Goal: Information Seeking & Learning: Learn about a topic

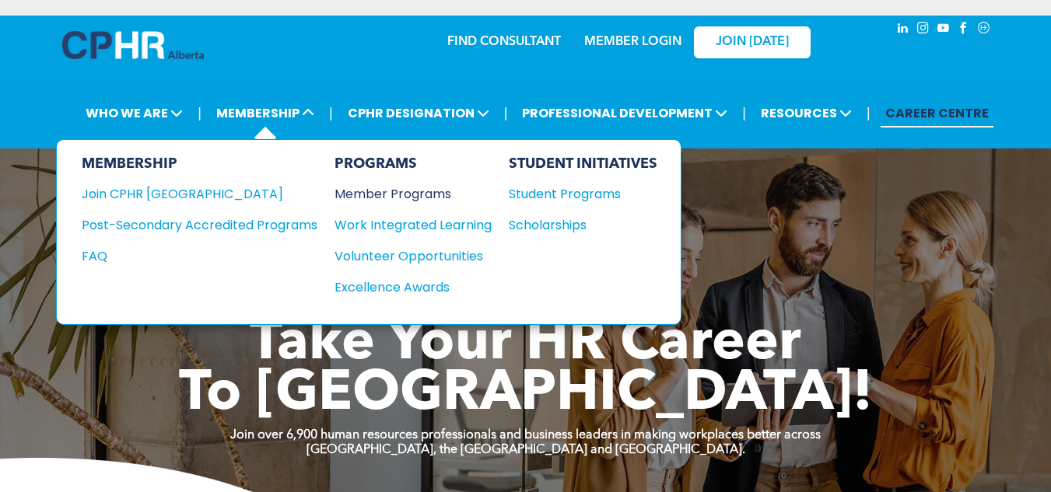
click at [377, 197] on div "Member Programs" at bounding box center [406, 193] width 142 height 19
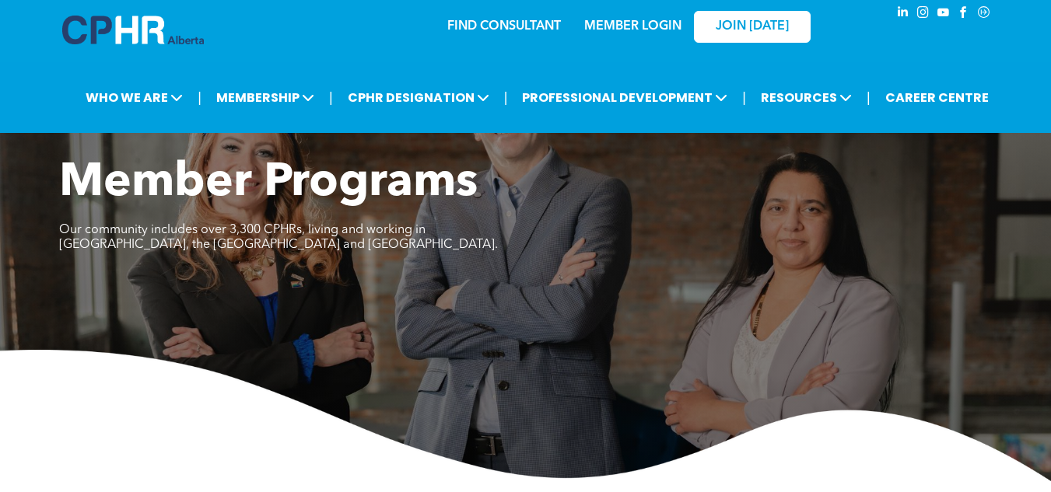
scroll to position [9, 0]
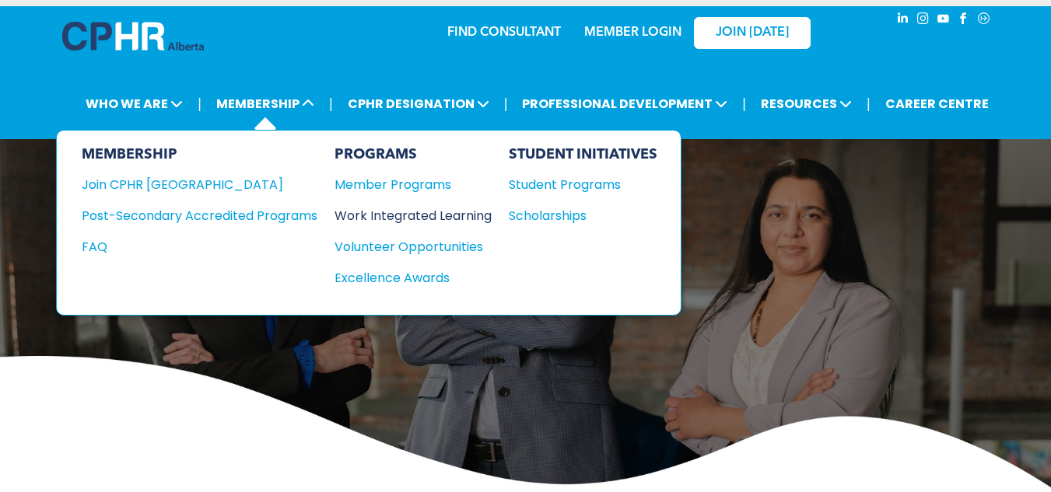
click at [385, 219] on div "Work Integrated Learning" at bounding box center [406, 215] width 142 height 19
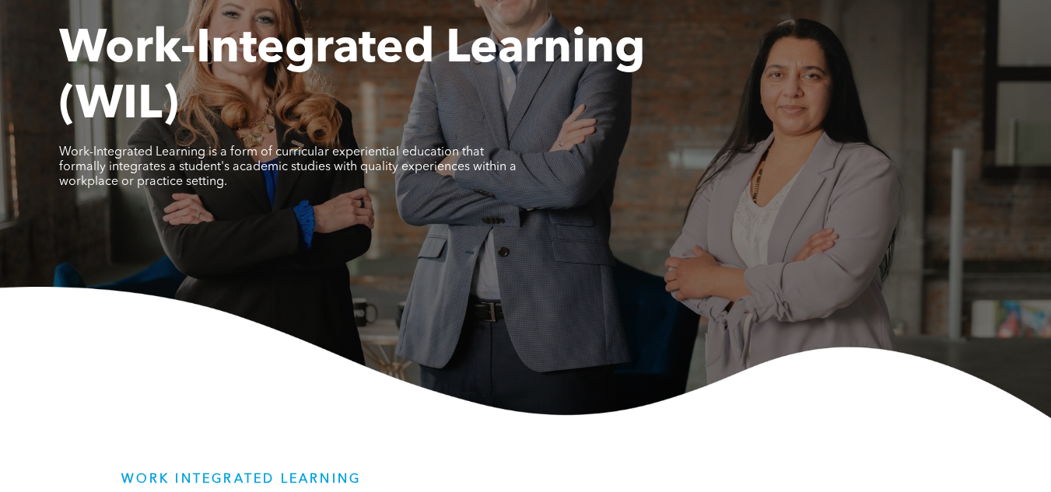
scroll to position [78, 0]
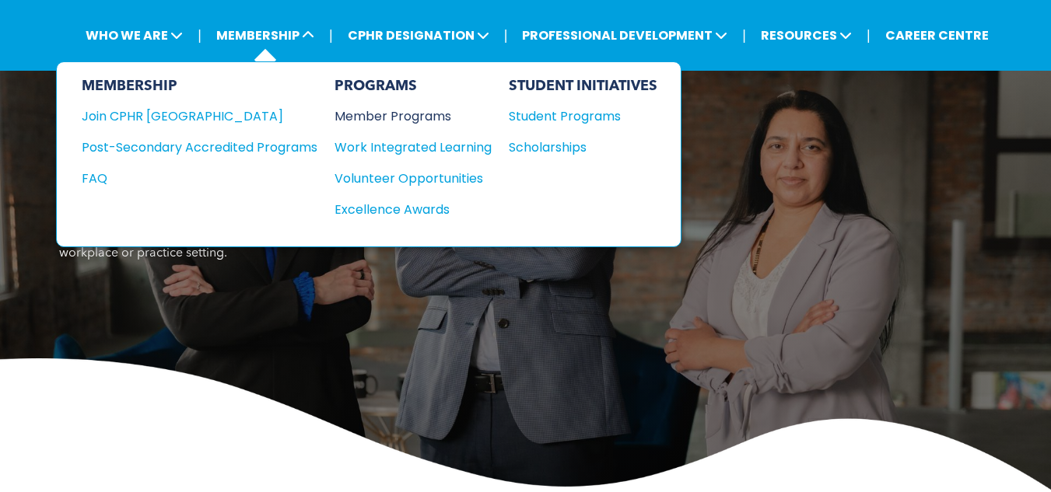
click at [375, 116] on div "Member Programs" at bounding box center [406, 116] width 142 height 19
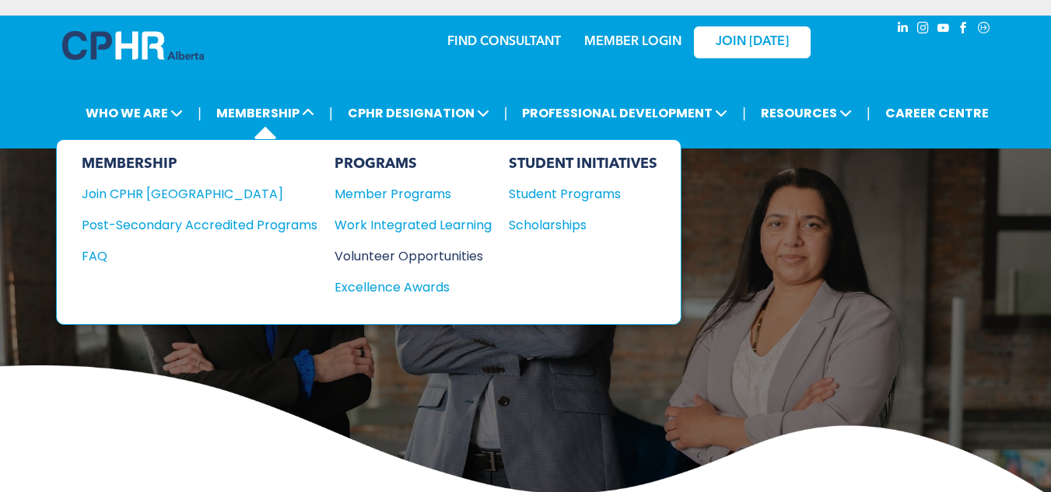
click at [398, 253] on div "Volunteer Opportunities" at bounding box center [406, 256] width 142 height 19
click at [382, 289] on div "Excellence Awards" at bounding box center [406, 287] width 142 height 19
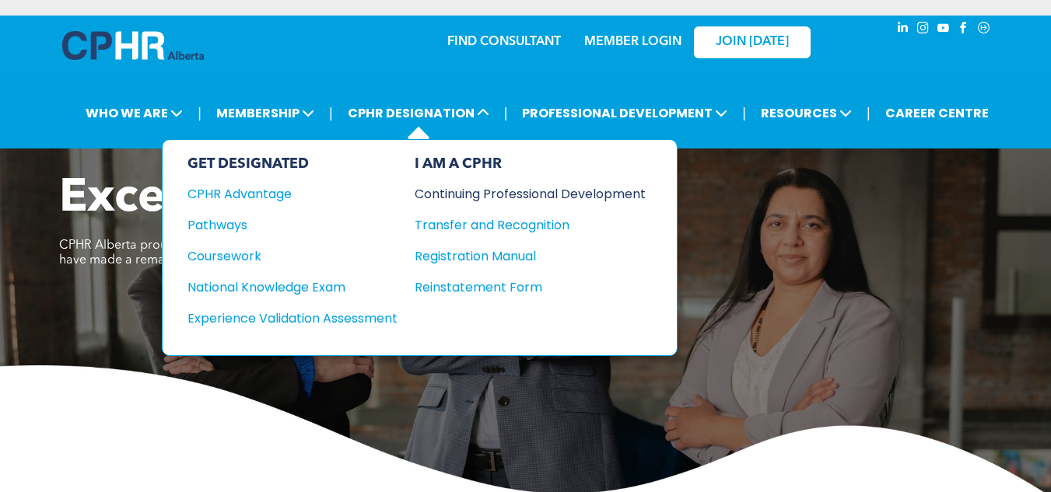
click at [522, 202] on div "Continuing Professional Development" at bounding box center [519, 193] width 208 height 19
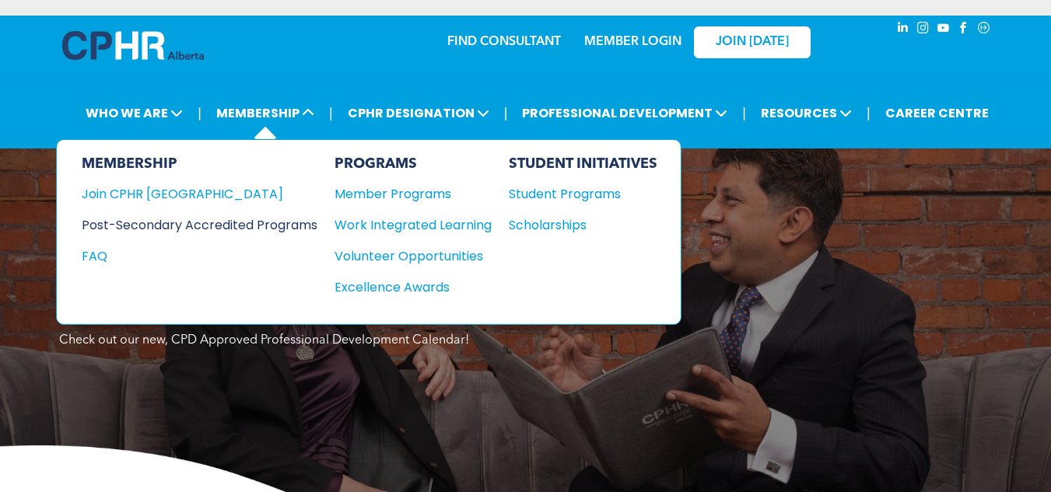
click at [194, 223] on div "Post-Secondary Accredited Programs" at bounding box center [188, 225] width 212 height 19
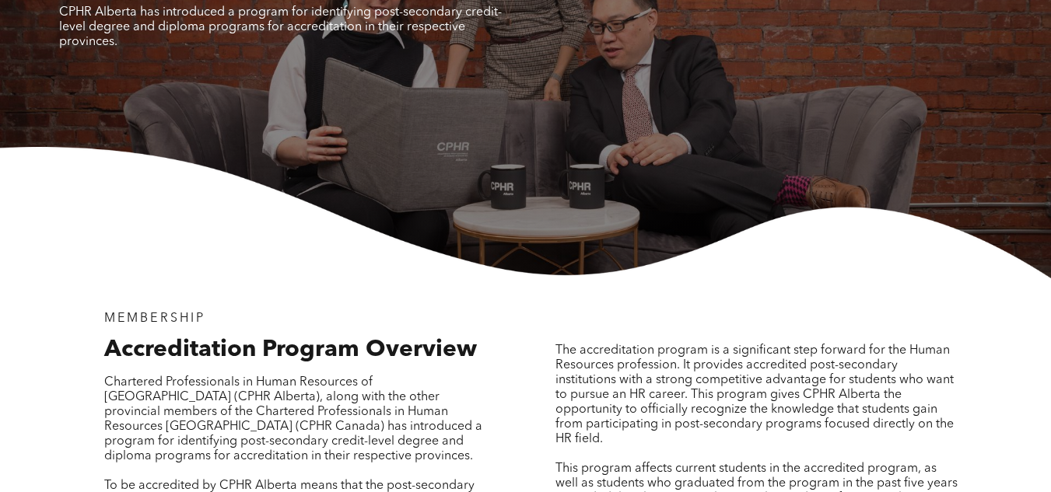
scroll to position [389, 0]
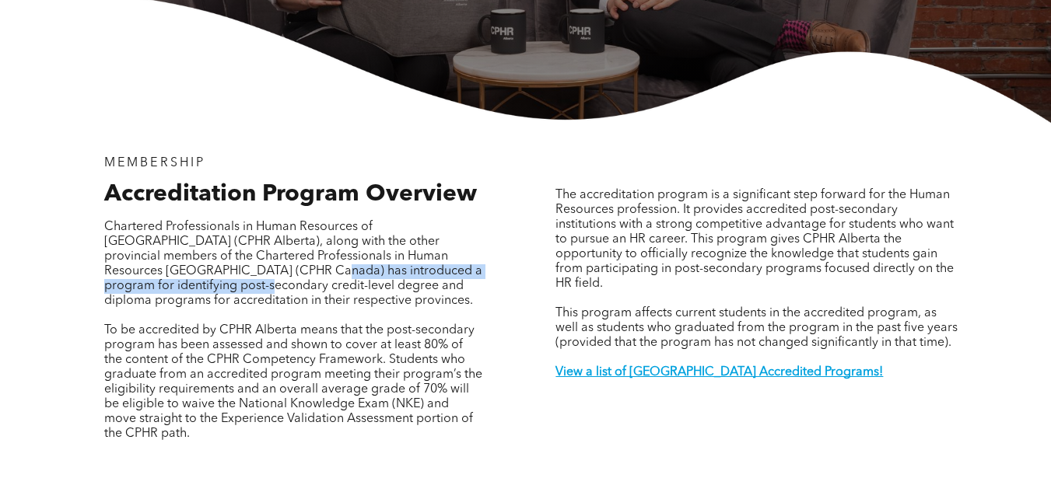
drag, startPoint x: 168, startPoint y: 261, endPoint x: 468, endPoint y: 265, distance: 300.3
click at [468, 265] on span "Chartered Professionals in Human Resources of [GEOGRAPHIC_DATA] (CPHR Alberta),…" at bounding box center [293, 264] width 378 height 86
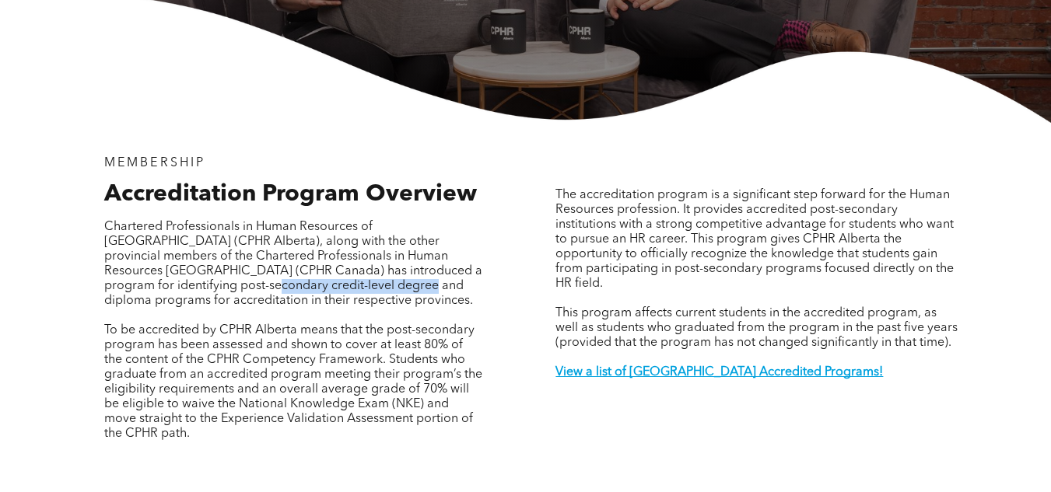
drag, startPoint x: 105, startPoint y: 277, endPoint x: 279, endPoint y: 276, distance: 173.5
click at [279, 276] on span "Chartered Professionals in Human Resources of Alberta (CPHR Alberta), along wit…" at bounding box center [293, 264] width 378 height 86
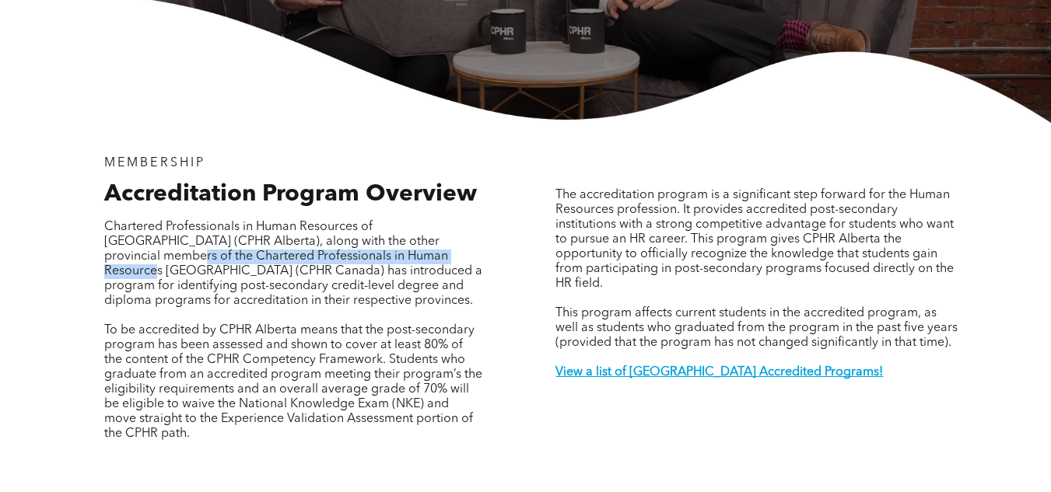
drag, startPoint x: 429, startPoint y: 228, endPoint x: 349, endPoint y: 249, distance: 82.1
click at [349, 249] on span "Chartered Professionals in Human Resources of Alberta (CPHR Alberta), along wit…" at bounding box center [293, 264] width 378 height 86
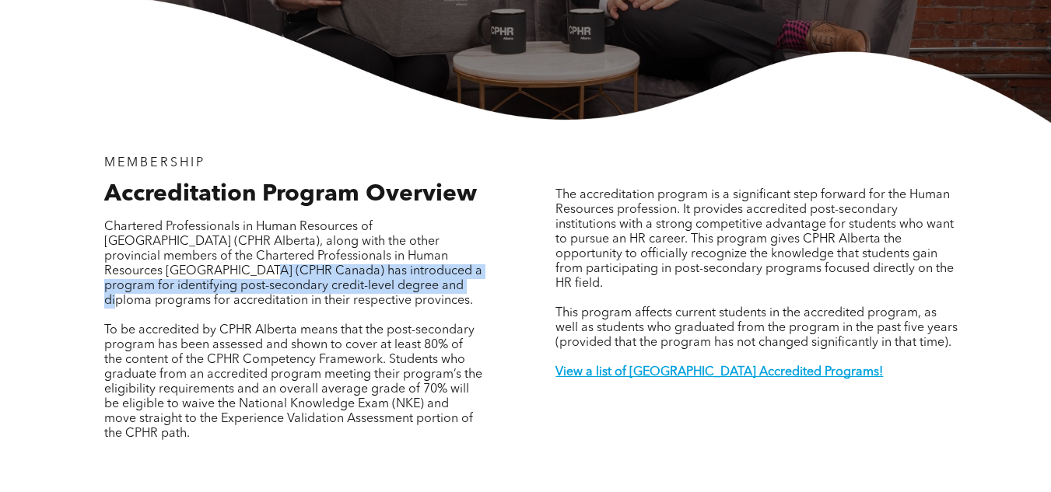
drag, startPoint x: 105, startPoint y: 261, endPoint x: 313, endPoint y: 279, distance: 208.5
click at [313, 279] on span "Chartered Professionals in Human Resources of Alberta (CPHR Alberta), along wit…" at bounding box center [293, 264] width 378 height 86
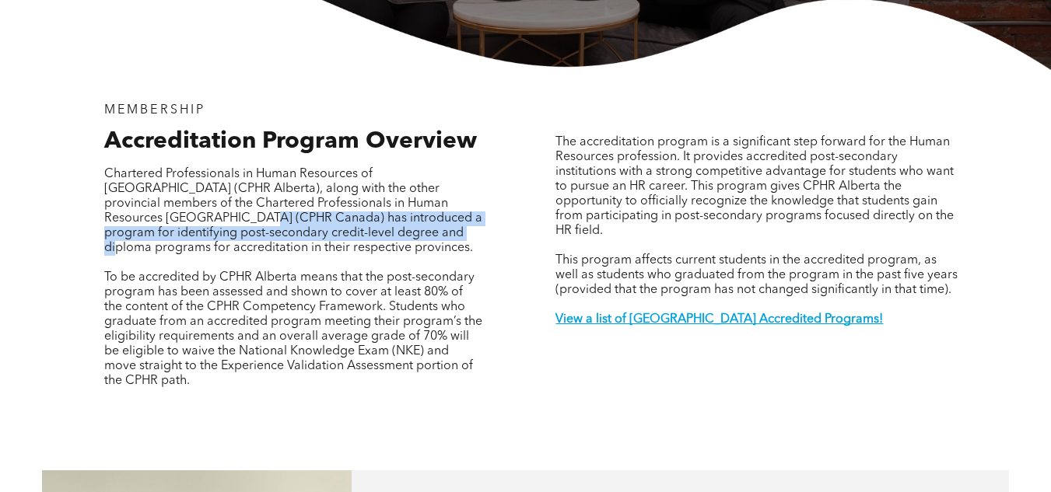
scroll to position [467, 0]
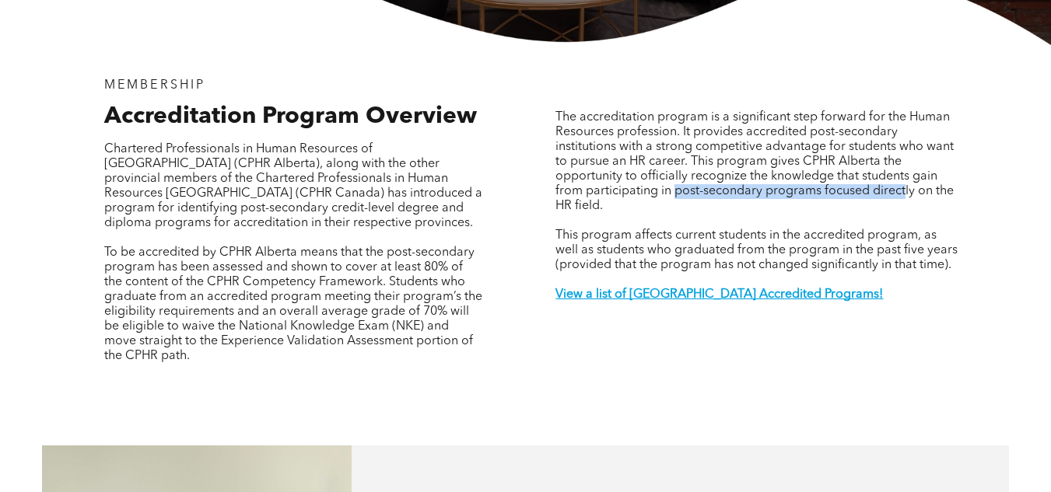
drag, startPoint x: 676, startPoint y: 177, endPoint x: 902, endPoint y: 174, distance: 226.4
click at [902, 174] on span "The accreditation program is a significant step forward for the Human Resources…" at bounding box center [754, 161] width 398 height 101
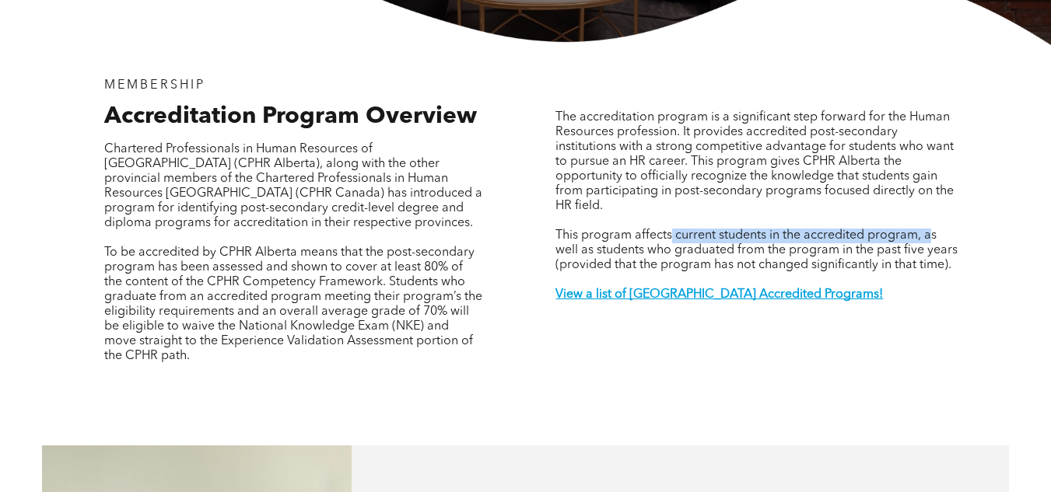
drag, startPoint x: 670, startPoint y: 225, endPoint x: 928, endPoint y: 227, distance: 258.3
click at [928, 230] on span "This program affects current students in the accredited program, as well as stu…" at bounding box center [756, 251] width 402 height 42
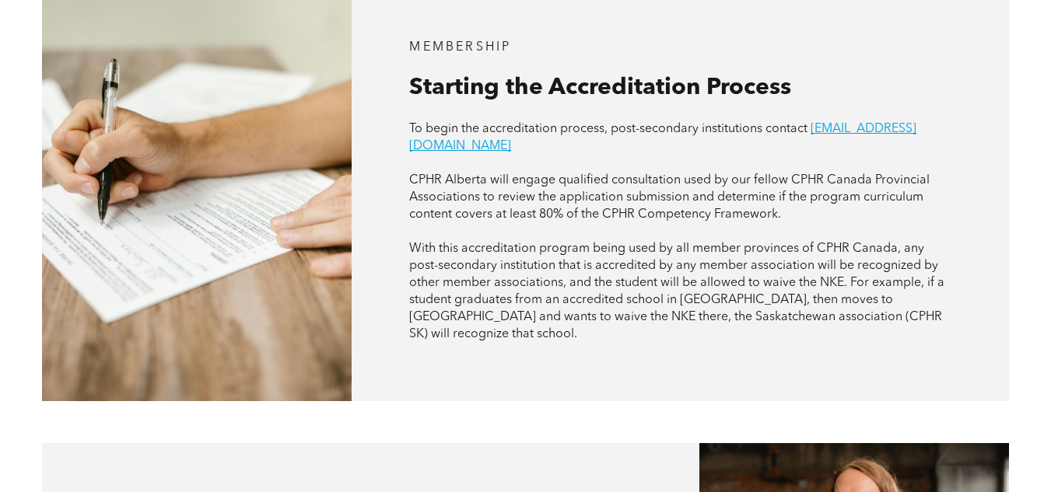
scroll to position [934, 0]
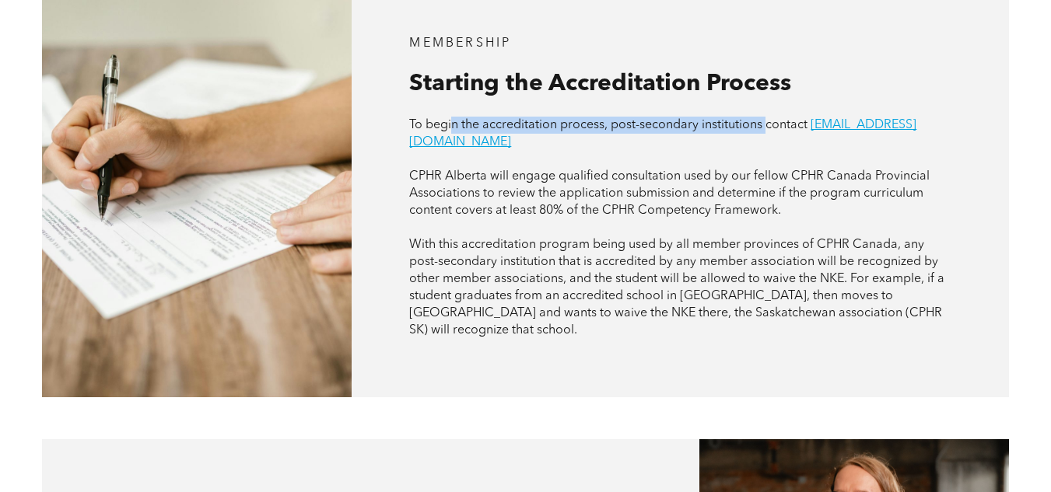
drag, startPoint x: 454, startPoint y: 114, endPoint x: 766, endPoint y: 108, distance: 312.0
click at [766, 119] on span "To begin the accreditation process, post-secondary institutions contact" at bounding box center [608, 125] width 398 height 12
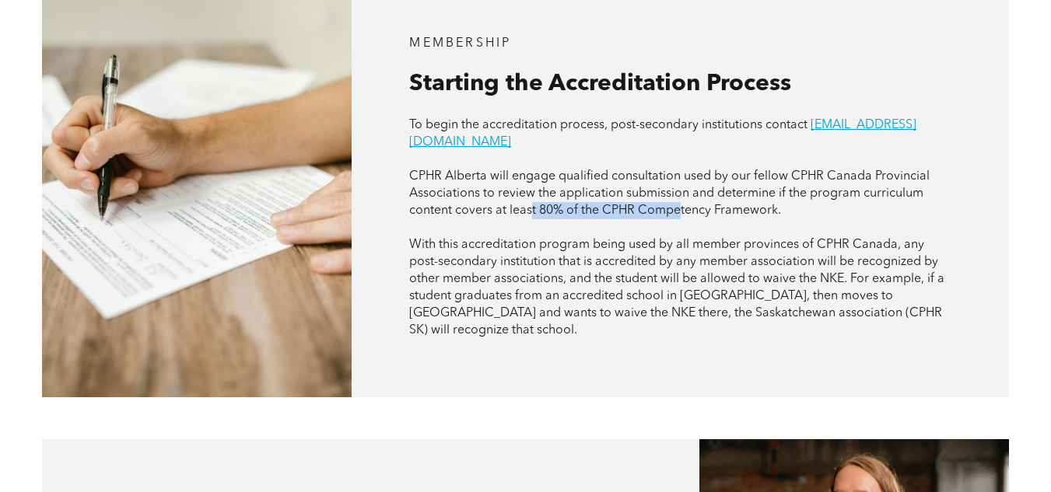
drag, startPoint x: 533, startPoint y: 184, endPoint x: 682, endPoint y: 186, distance: 148.6
click at [682, 186] on span "CPHR Alberta will engage qualified consultation used by our fellow CPHR Canada …" at bounding box center [669, 193] width 520 height 47
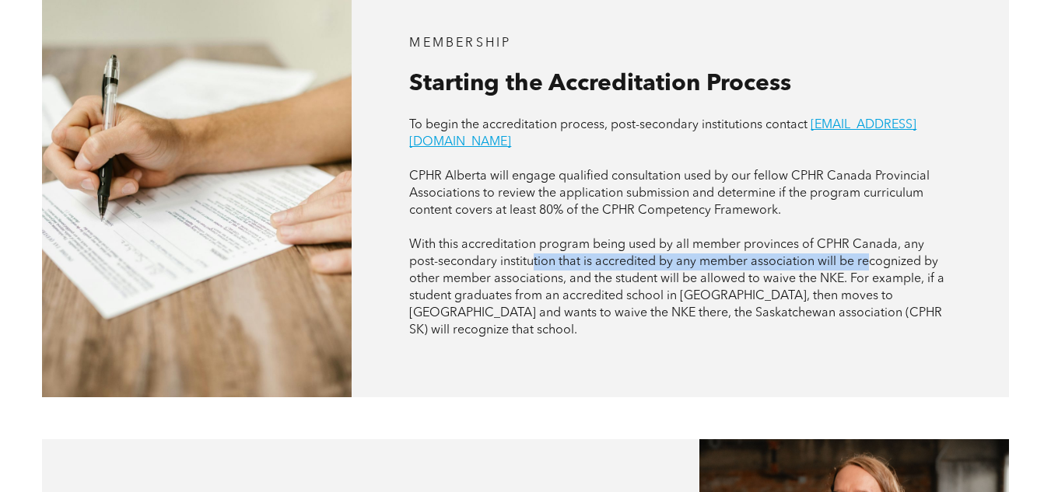
drag, startPoint x: 534, startPoint y: 231, endPoint x: 870, endPoint y: 225, distance: 335.4
click at [870, 239] on span "With this accreditation program being used by all member provinces of CPHR Cana…" at bounding box center [676, 288] width 535 height 98
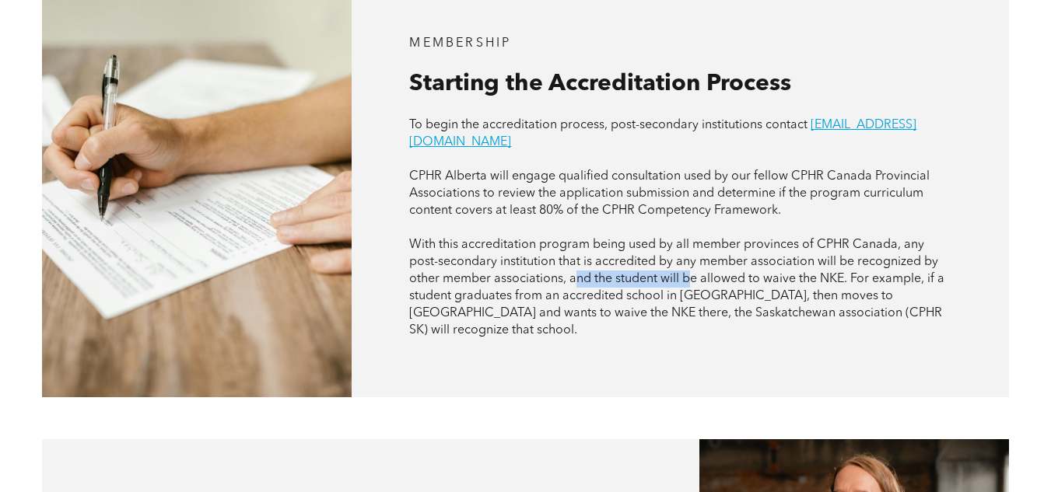
drag, startPoint x: 576, startPoint y: 252, endPoint x: 689, endPoint y: 251, distance: 113.6
click at [689, 251] on span "With this accreditation program being used by all member provinces of CPHR Cana…" at bounding box center [676, 288] width 535 height 98
drag, startPoint x: 569, startPoint y: 267, endPoint x: 650, endPoint y: 261, distance: 80.3
click at [650, 261] on span "With this accreditation program being used by all member provinces of CPHR Cana…" at bounding box center [676, 288] width 535 height 98
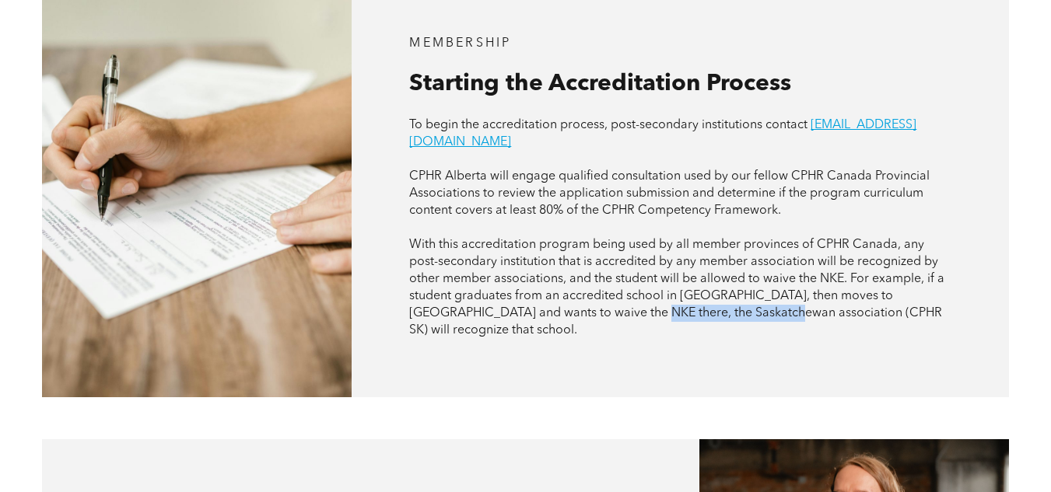
drag, startPoint x: 604, startPoint y: 281, endPoint x: 737, endPoint y: 281, distance: 132.3
click at [737, 281] on span "With this accreditation program being used by all member provinces of CPHR Cana…" at bounding box center [676, 288] width 535 height 98
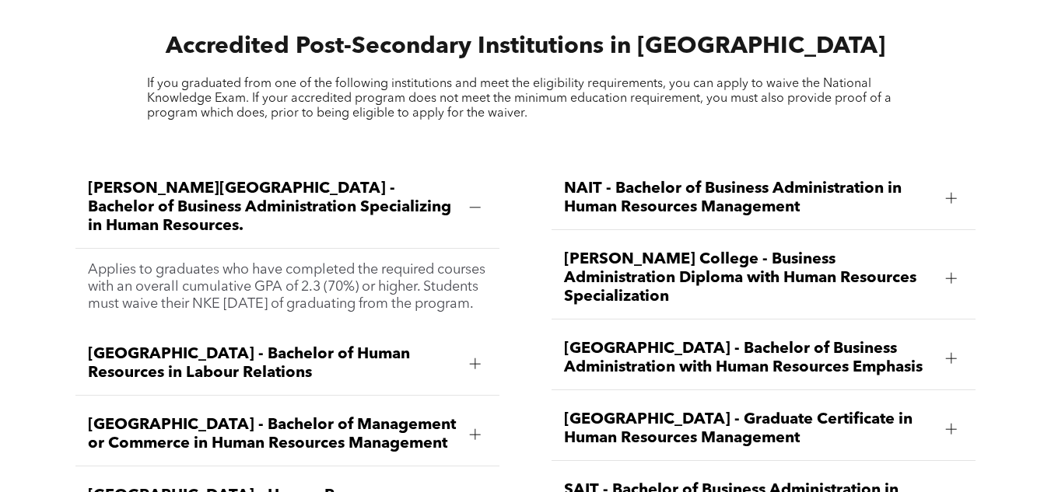
scroll to position [1827, 0]
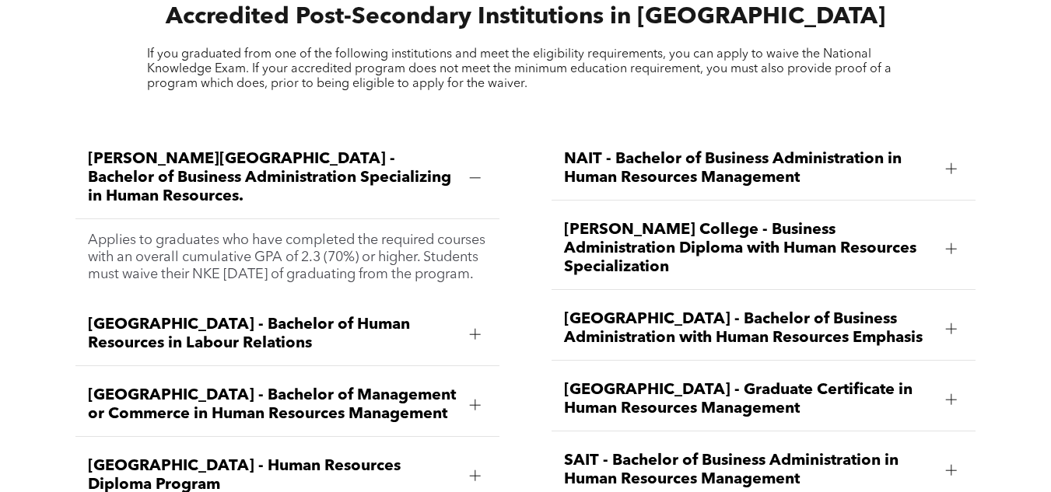
click at [480, 323] on div at bounding box center [475, 334] width 23 height 23
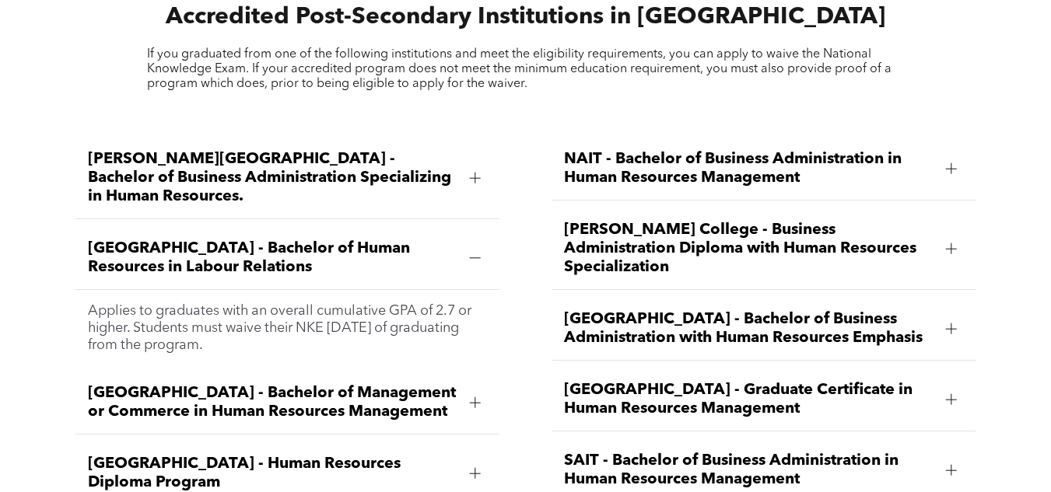
scroll to position [1905, 0]
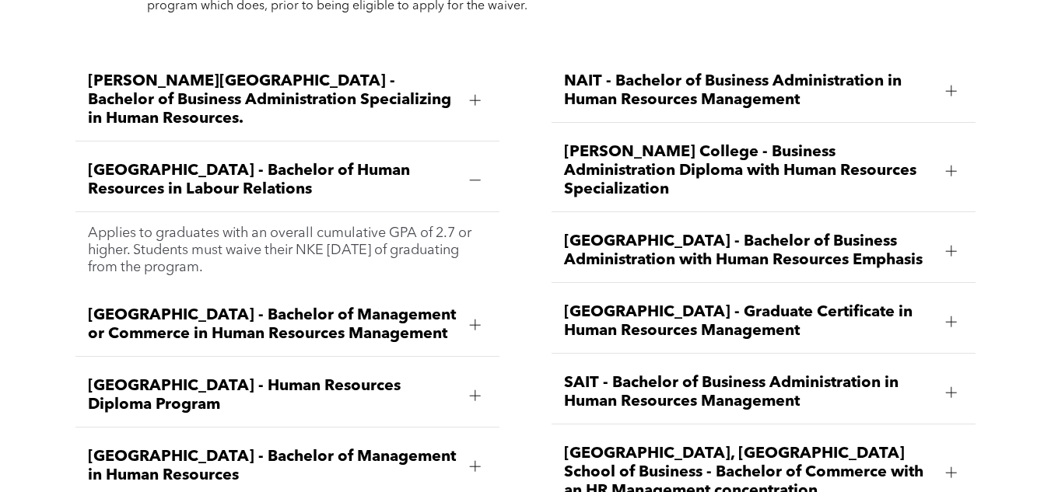
click at [478, 320] on div at bounding box center [475, 325] width 11 height 11
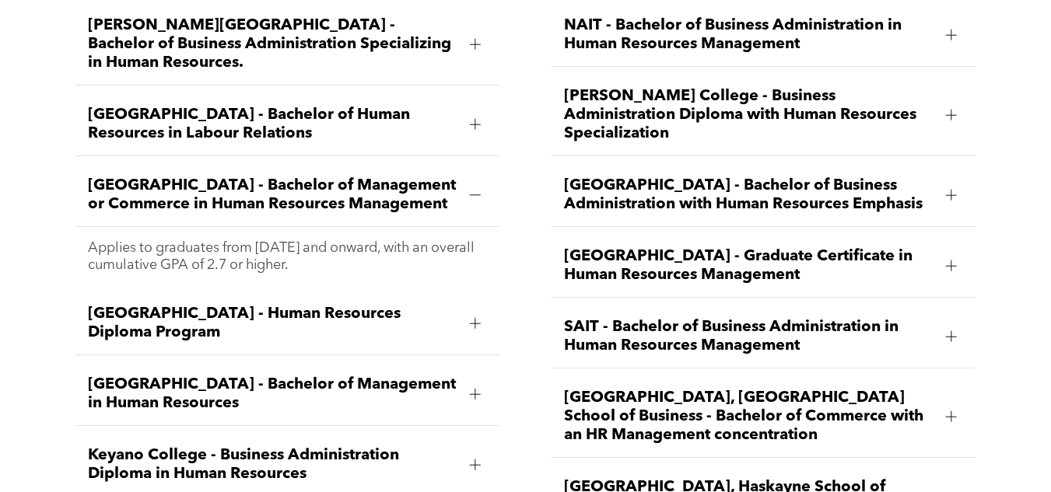
scroll to position [2061, 0]
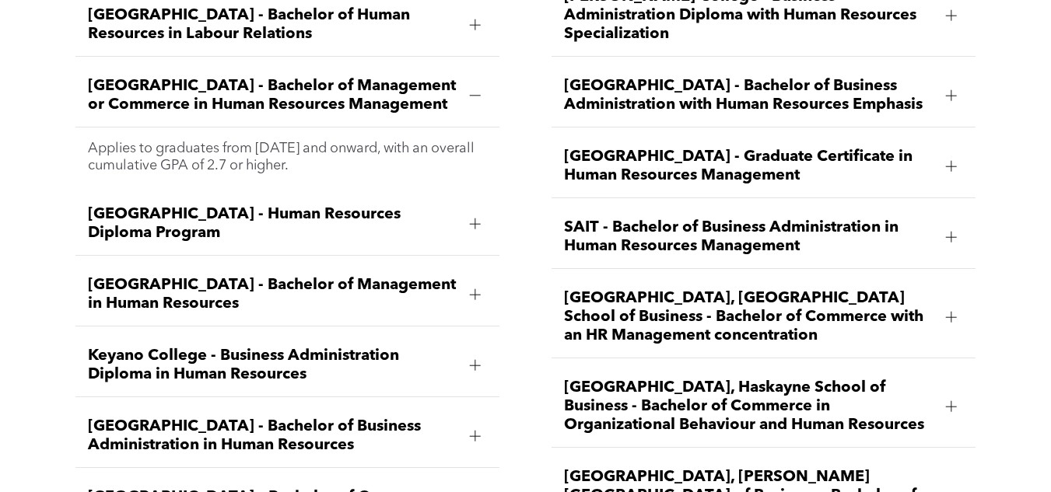
click at [473, 219] on div at bounding box center [475, 224] width 11 height 11
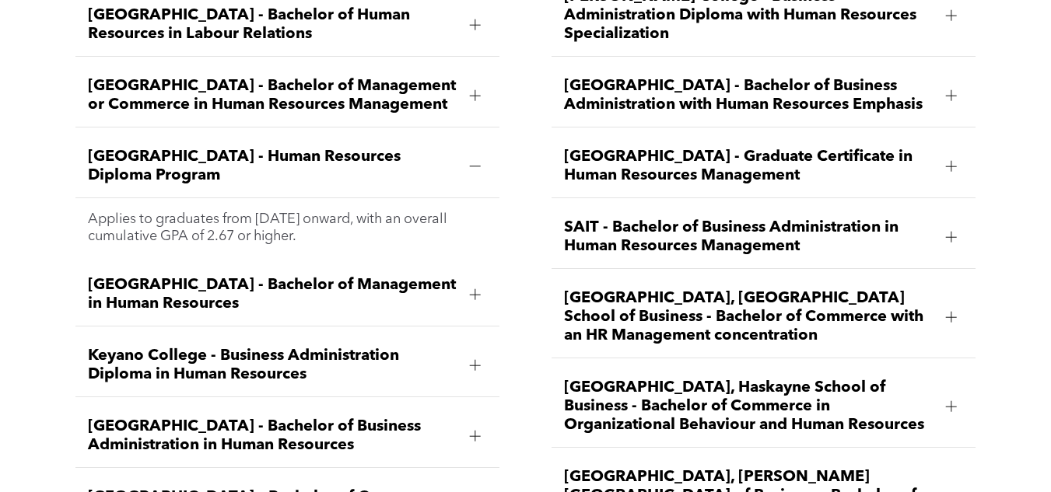
scroll to position [2139, 0]
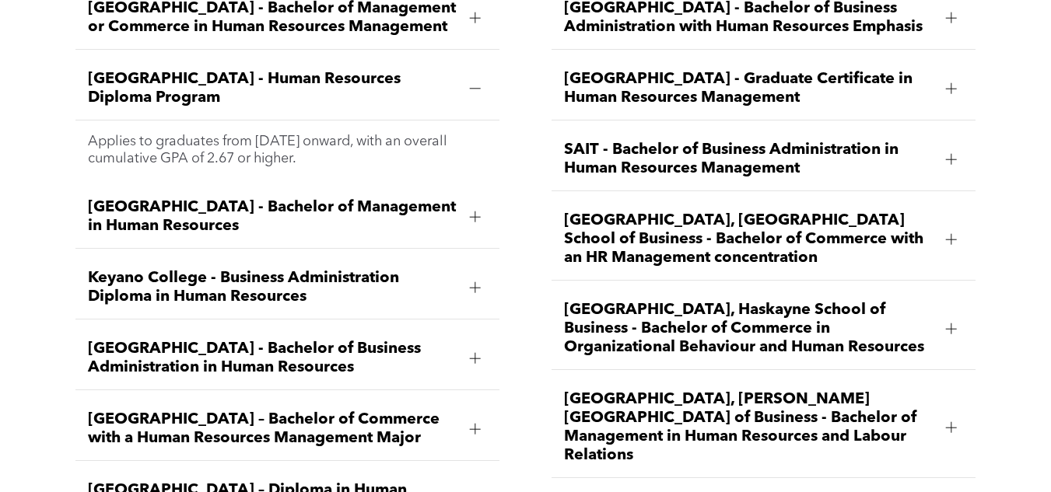
click at [478, 212] on div at bounding box center [475, 217] width 11 height 11
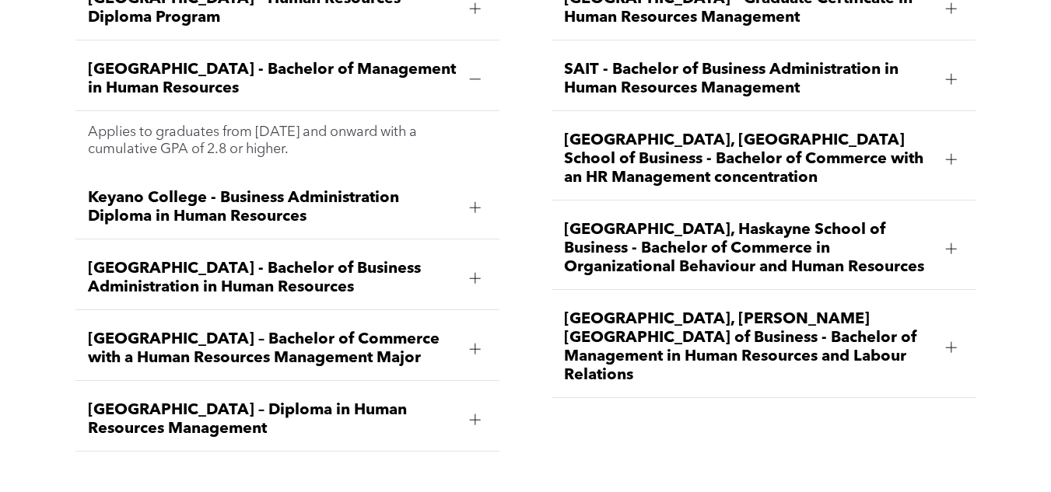
scroll to position [2294, 0]
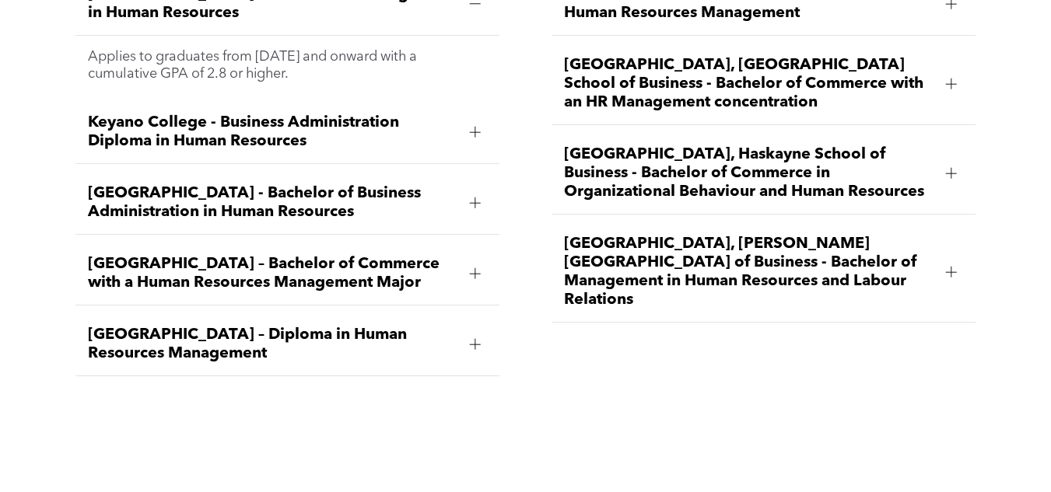
click at [475, 268] on div at bounding box center [475, 273] width 1 height 11
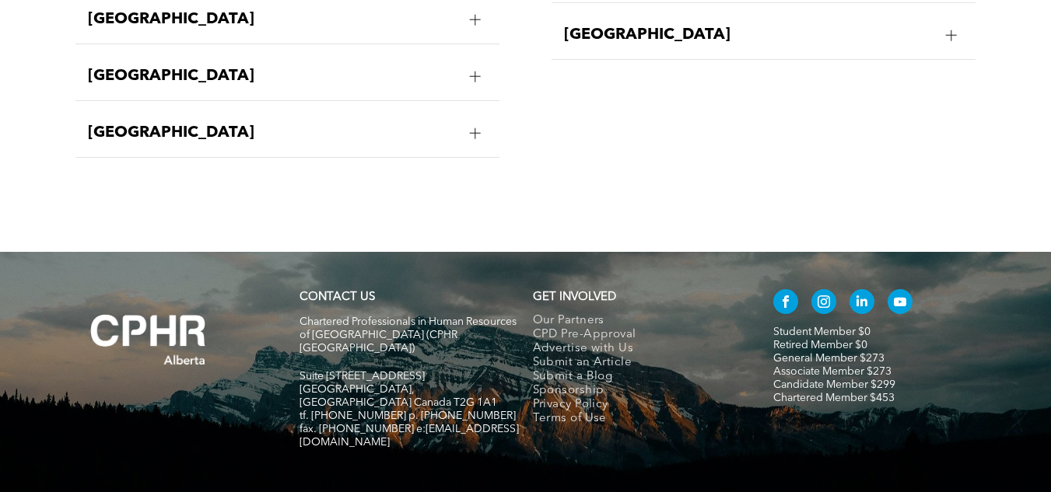
scroll to position [3005, 0]
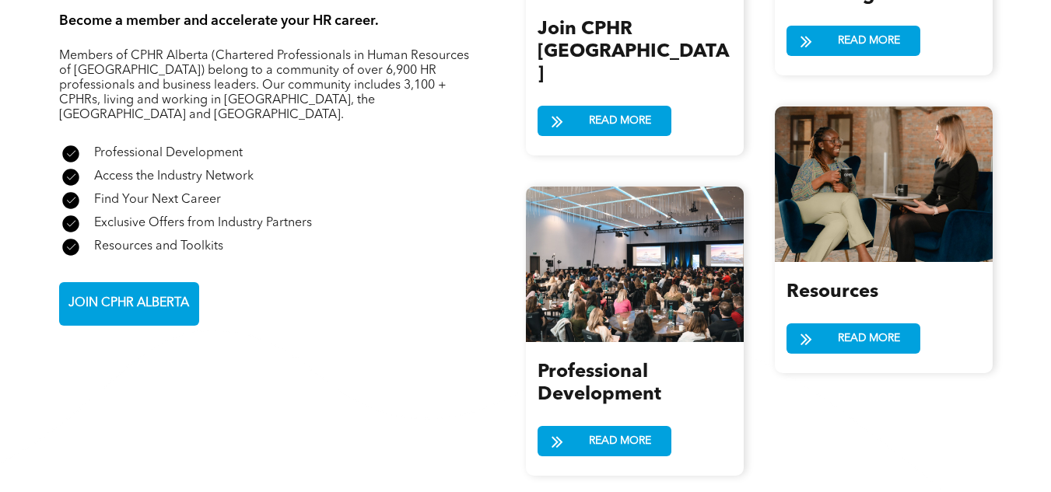
scroll to position [1789, 0]
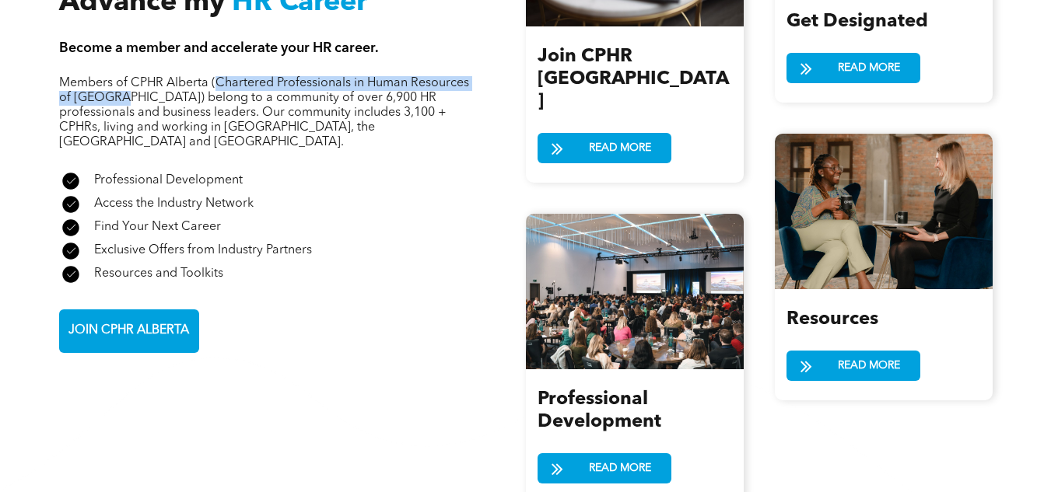
drag, startPoint x: 216, startPoint y: 56, endPoint x: 114, endPoint y: 74, distance: 102.7
click at [114, 77] on span "Members of CPHR Alberta (Chartered Professionals in Human Resources of Alberta)…" at bounding box center [264, 113] width 410 height 72
copy span "Chartered Professionals in Human Resources of Alberta"
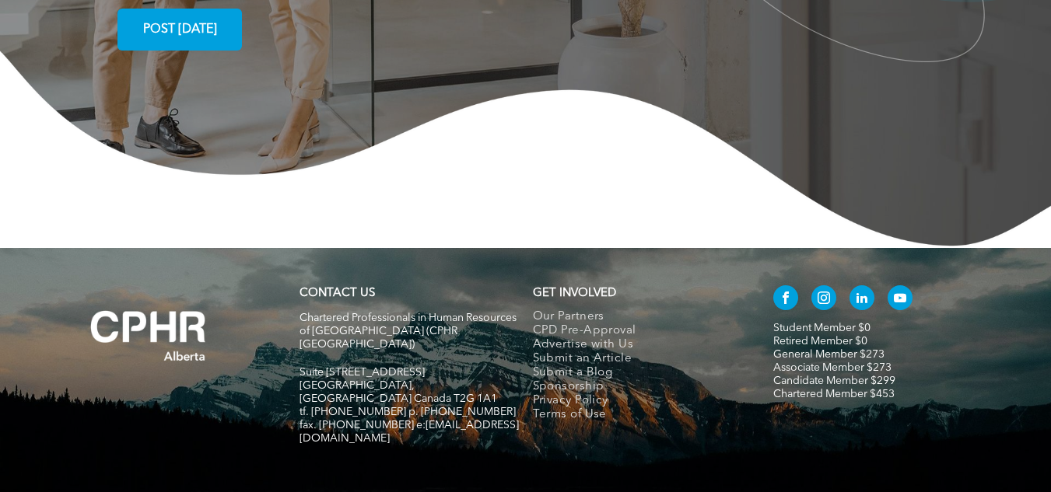
scroll to position [0, 0]
